Goal: Information Seeking & Learning: Learn about a topic

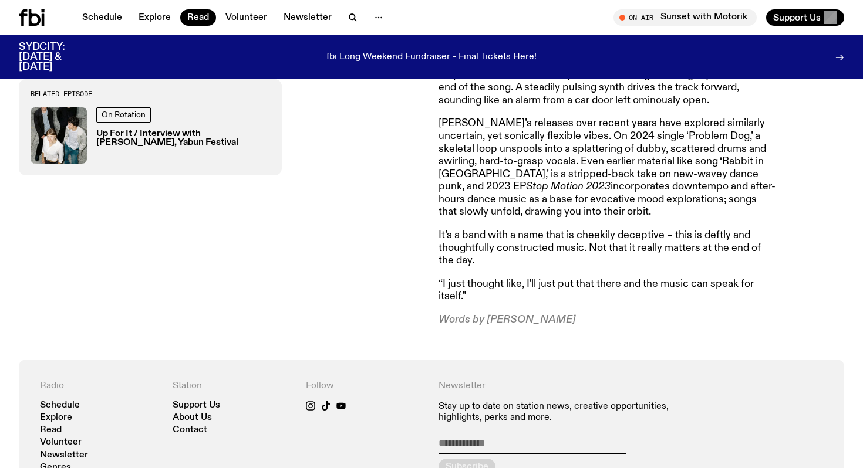
scroll to position [723, 0]
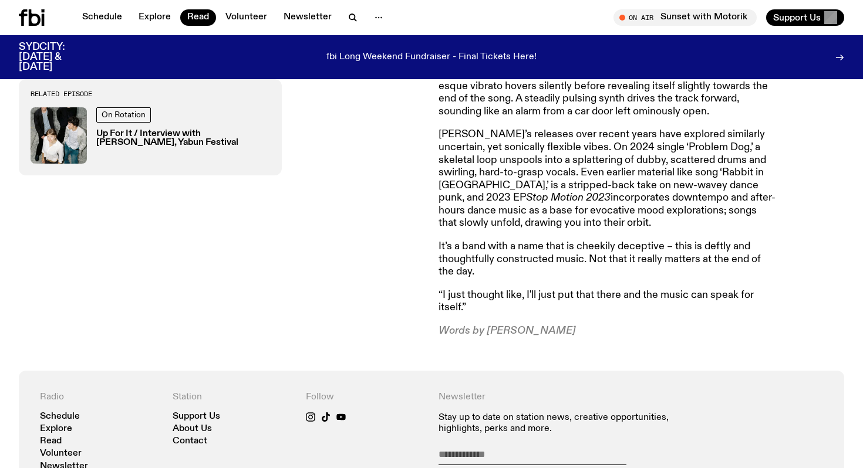
drag, startPoint x: 485, startPoint y: 319, endPoint x: 558, endPoint y: 319, distance: 72.2
click at [558, 325] on p "Words by [PERSON_NAME]" at bounding box center [608, 331] width 338 height 13
copy p "Lindsay Riley"
click at [628, 267] on article "“I've had a couple of people being like, that's the worst name I've ever heard.…" at bounding box center [608, 112] width 338 height 451
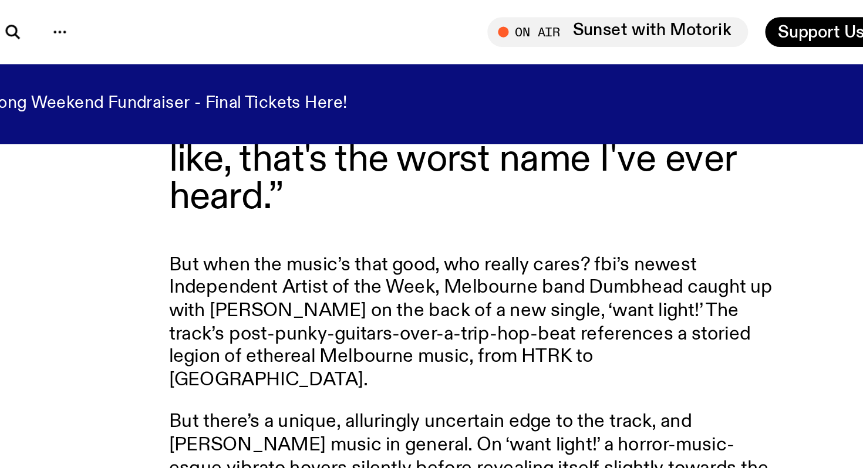
scroll to position [551, 0]
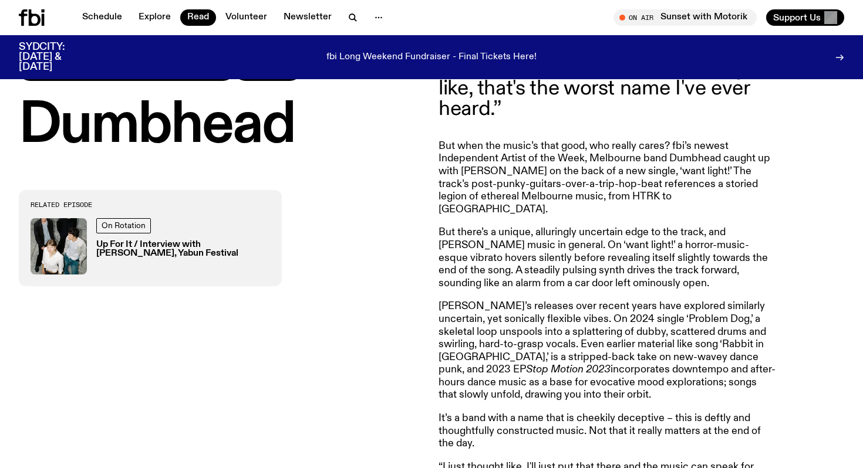
click at [61, 245] on img at bounding box center [59, 246] width 56 height 56
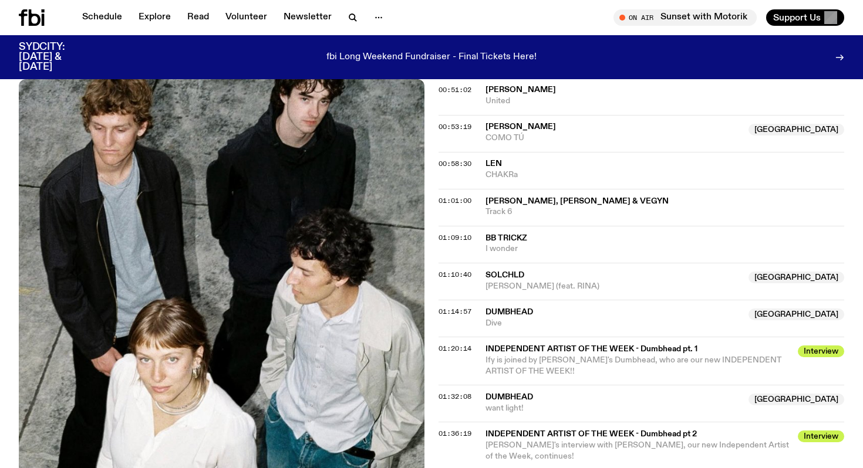
scroll to position [919, 0]
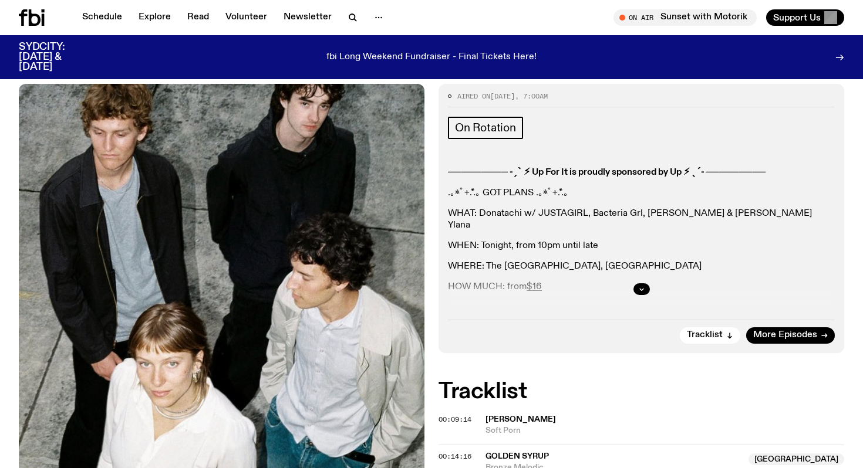
scroll to position [258, 0]
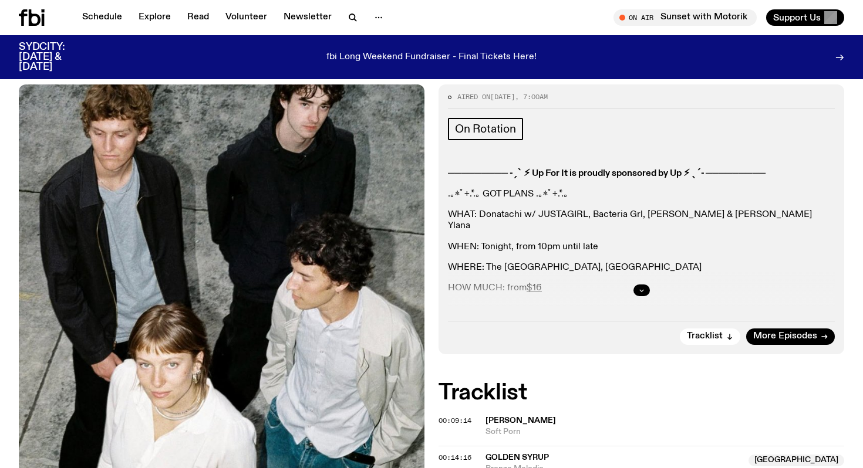
click at [642, 287] on icon "button" at bounding box center [641, 290] width 7 height 7
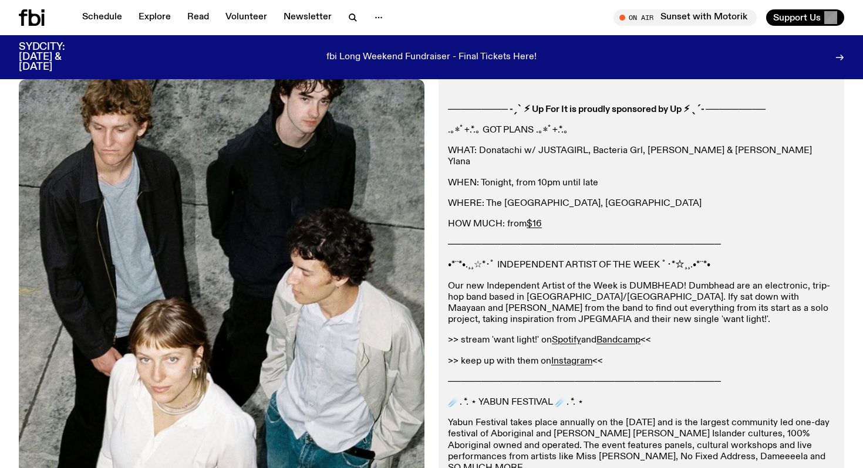
scroll to position [320, 0]
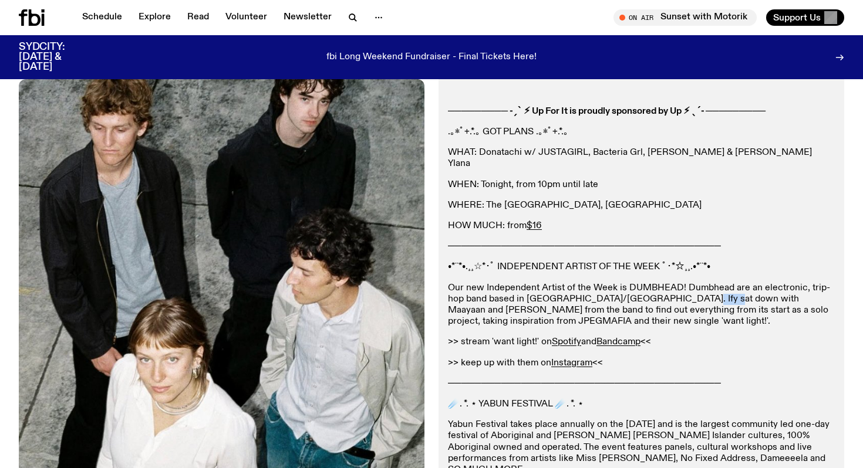
drag, startPoint x: 680, startPoint y: 236, endPoint x: 716, endPoint y: 235, distance: 36.4
click at [716, 283] on p "Our new Independent Artist of the Week is DUMBHEAD! Dumbhead are an electronic,…" at bounding box center [641, 305] width 387 height 45
copy p "Maayaan"
click at [662, 358] on p ">> keep up with them on Instagram <<" at bounding box center [641, 363] width 387 height 11
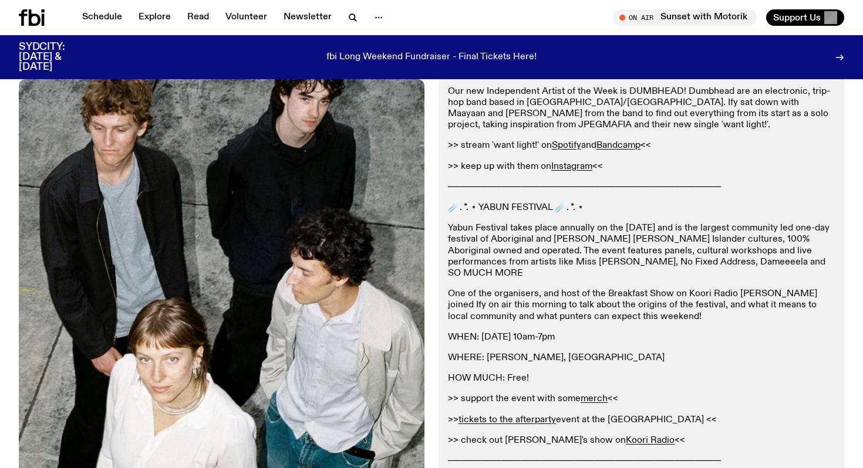
scroll to position [515, 0]
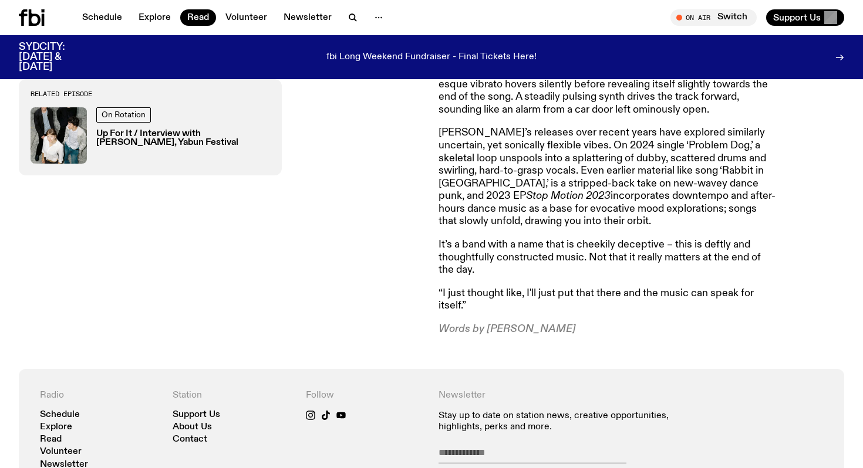
scroll to position [483, 0]
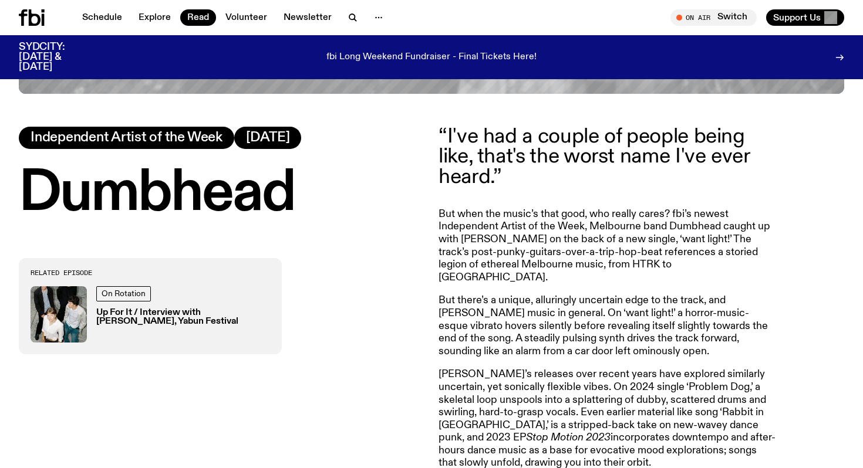
click at [93, 325] on div "On Rotation Up For It / Interview with [PERSON_NAME], Yabun Festival" at bounding box center [151, 314] width 240 height 56
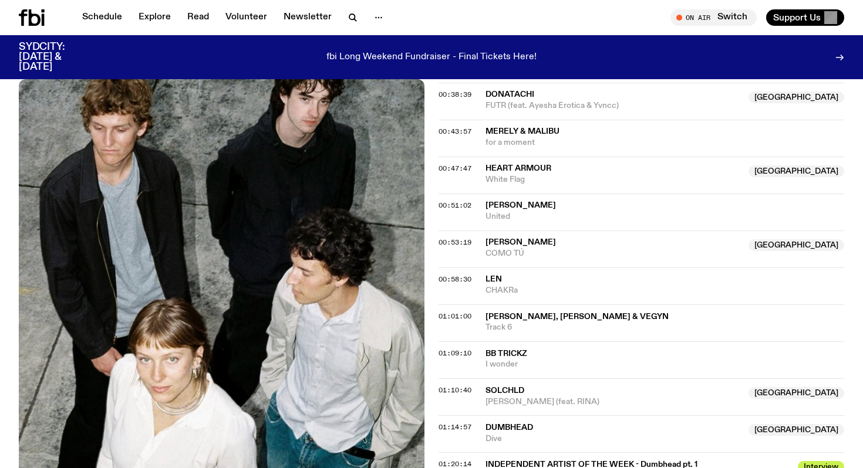
scroll to position [896, 0]
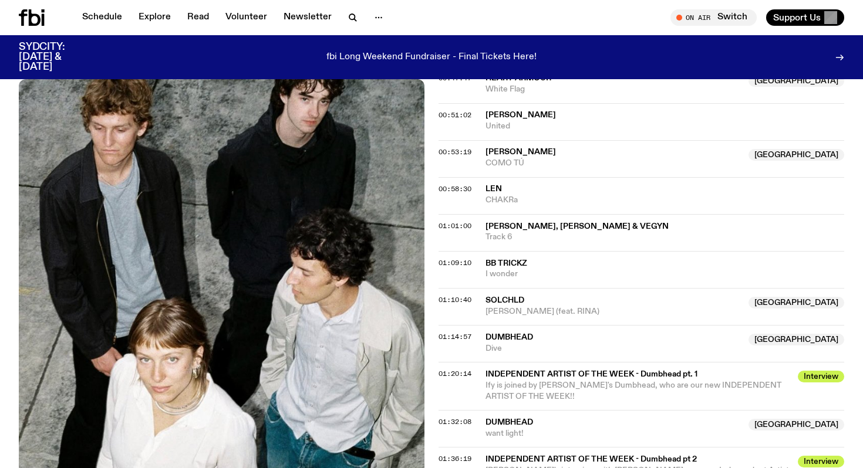
click at [525, 382] on span "Ify is joined by [PERSON_NAME]'s Dumbhead, who are our new INDEPENDENT ARTIST O…" at bounding box center [633, 391] width 296 height 19
click at [819, 371] on span "Interview" at bounding box center [821, 377] width 46 height 12
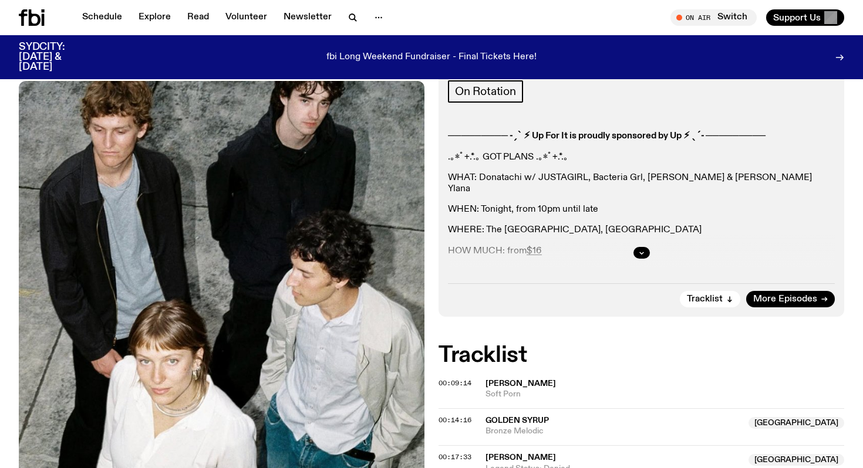
scroll to position [296, 0]
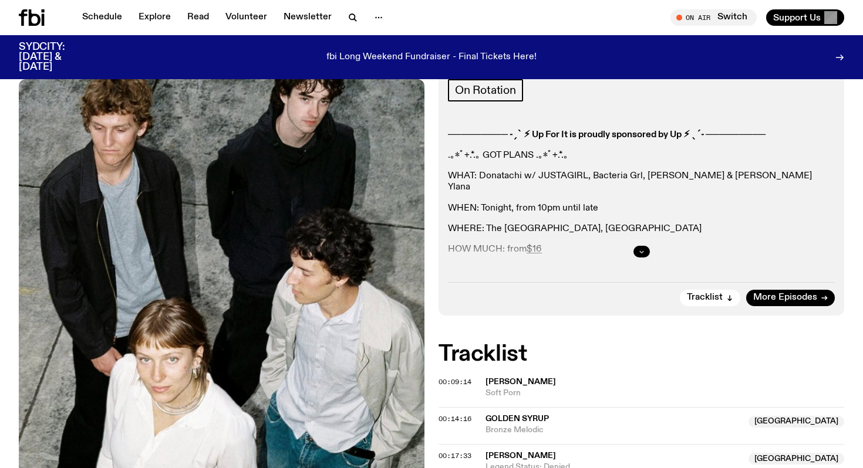
click at [636, 246] on button "button" at bounding box center [641, 252] width 16 height 12
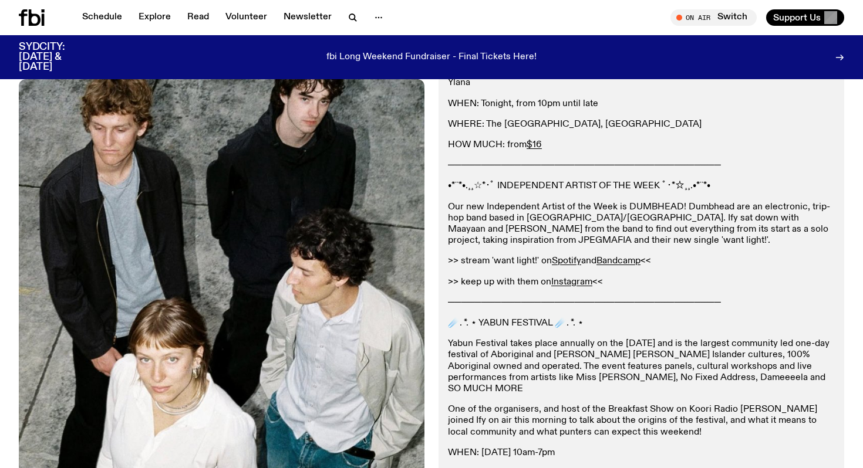
scroll to position [399, 0]
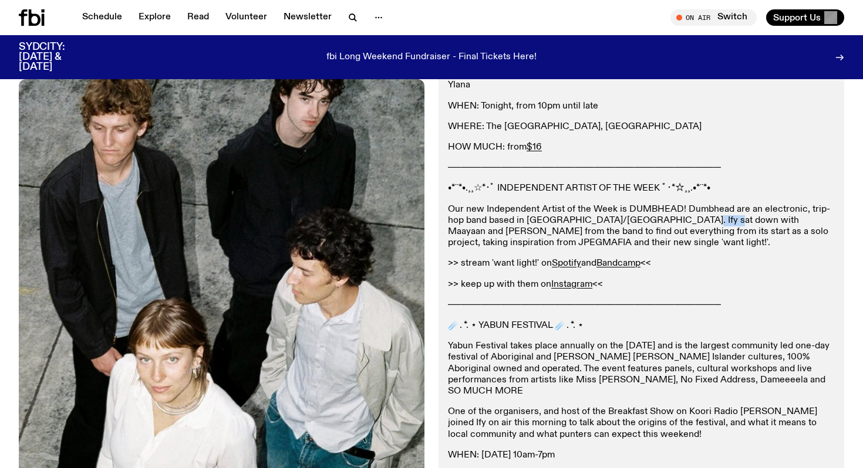
drag, startPoint x: 679, startPoint y: 156, endPoint x: 717, endPoint y: 159, distance: 37.6
click at [717, 204] on p "Our new Independent Artist of the Week is DUMBHEAD! Dumbhead are an electronic,…" at bounding box center [641, 226] width 387 height 45
copy p "Maayaan"
